Goal: Information Seeking & Learning: Learn about a topic

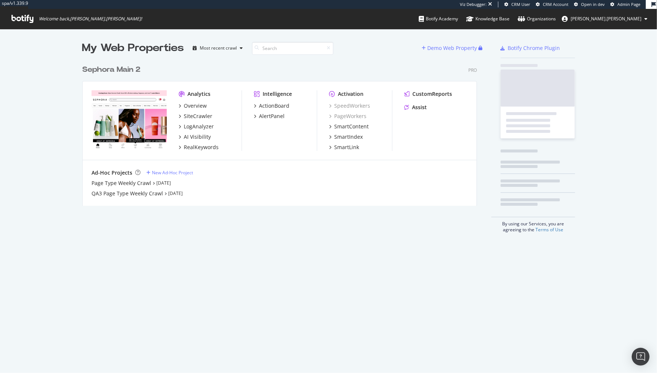
scroll to position [150, 400]
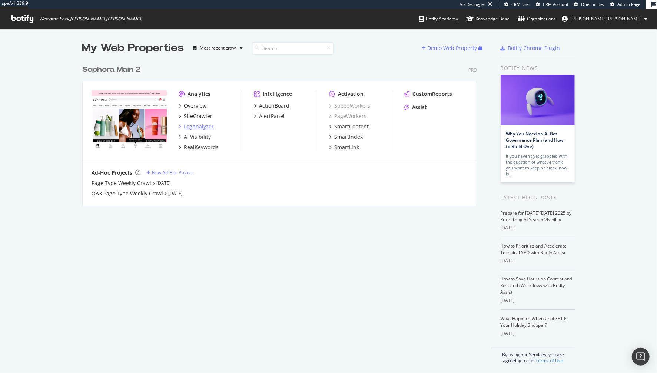
click at [204, 127] on div "LogAnalyzer" at bounding box center [199, 126] width 30 height 7
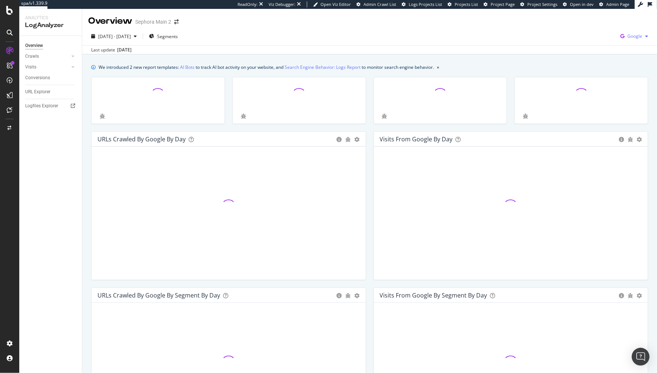
click at [633, 35] on span "Google" at bounding box center [634, 36] width 15 height 6
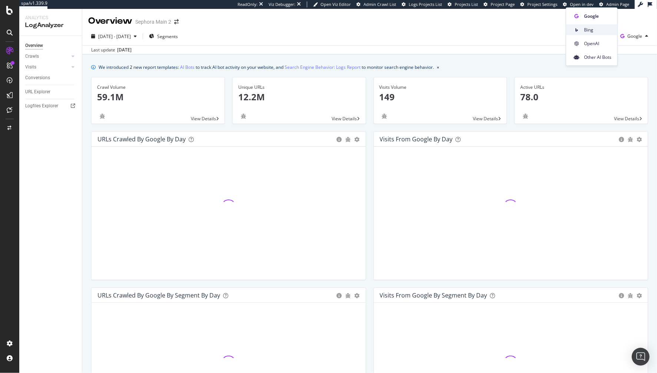
click at [598, 31] on span "Bing" at bounding box center [597, 30] width 27 height 7
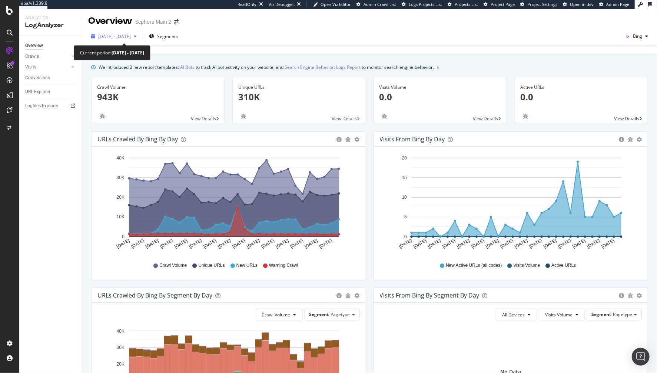
click at [131, 36] on span "[DATE] - [DATE]" at bounding box center [114, 36] width 33 height 6
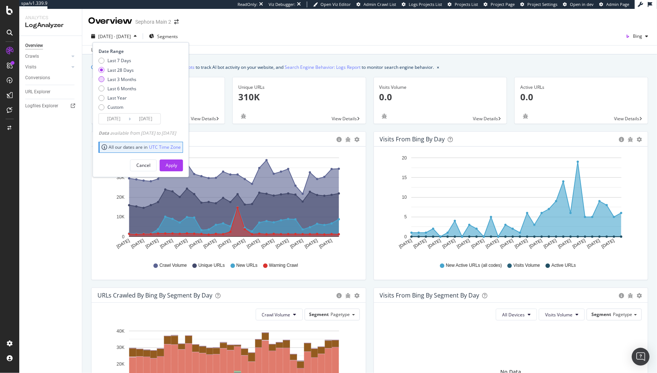
click at [128, 78] on div "Last 3 Months" at bounding box center [121, 79] width 29 height 6
type input "[DATE]"
click at [177, 163] on div "Apply" at bounding box center [171, 165] width 11 height 6
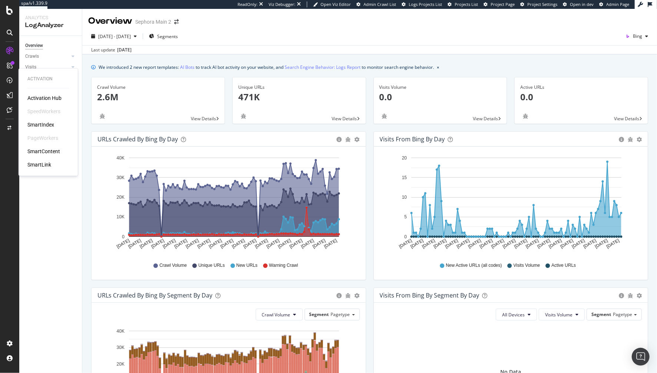
click at [41, 126] on div "SmartIndex" at bounding box center [40, 124] width 27 height 7
